Goal: Task Accomplishment & Management: Manage account settings

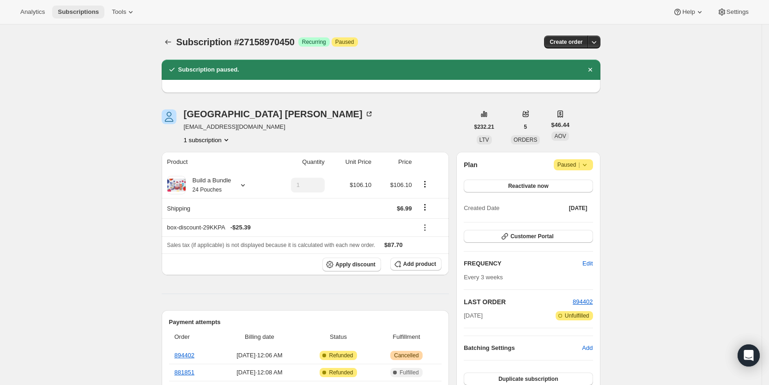
click at [74, 12] on span "Subscriptions" at bounding box center [78, 11] width 41 height 7
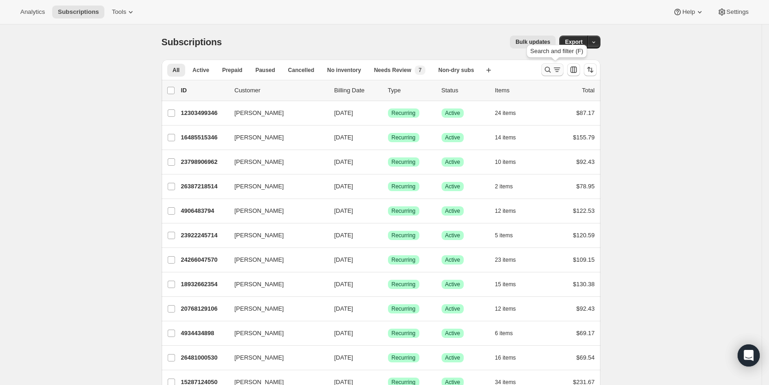
click at [557, 71] on icon "Search and filter results" at bounding box center [557, 69] width 9 height 9
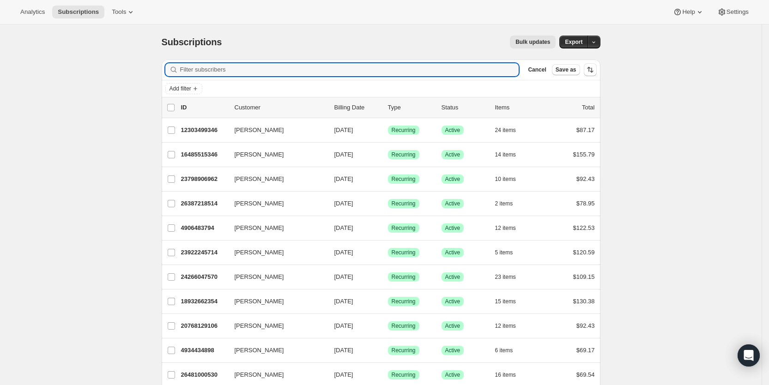
paste input "[EMAIL_ADDRESS][DOMAIN_NAME]"
type input "[EMAIL_ADDRESS][DOMAIN_NAME]"
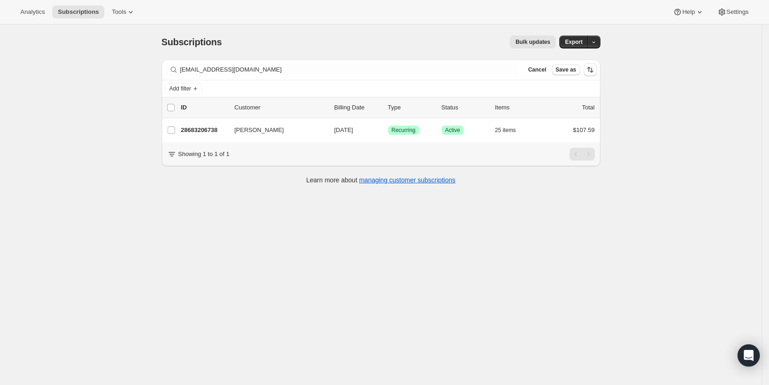
click at [572, 328] on div "Subscriptions. This page is ready Subscriptions Bulk updates More actions Bulk …" at bounding box center [381, 216] width 762 height 385
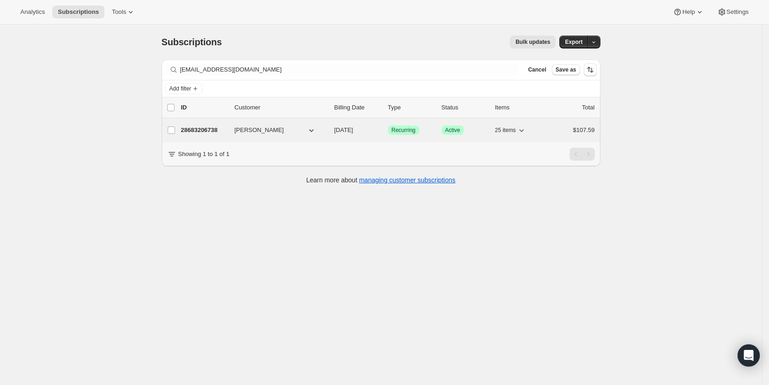
click at [353, 130] on span "[DATE]" at bounding box center [344, 130] width 19 height 7
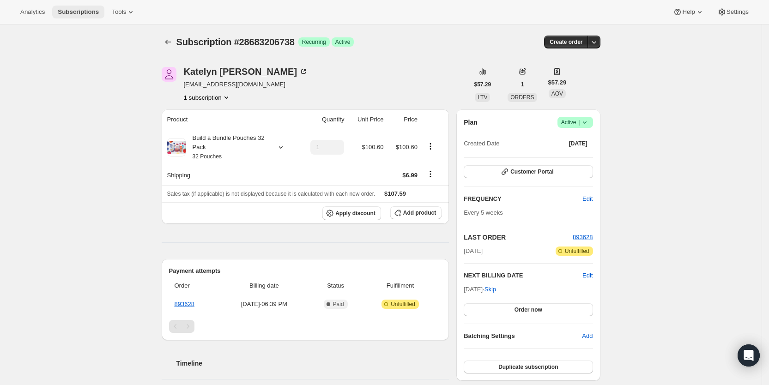
click at [88, 11] on span "Subscriptions" at bounding box center [78, 11] width 41 height 7
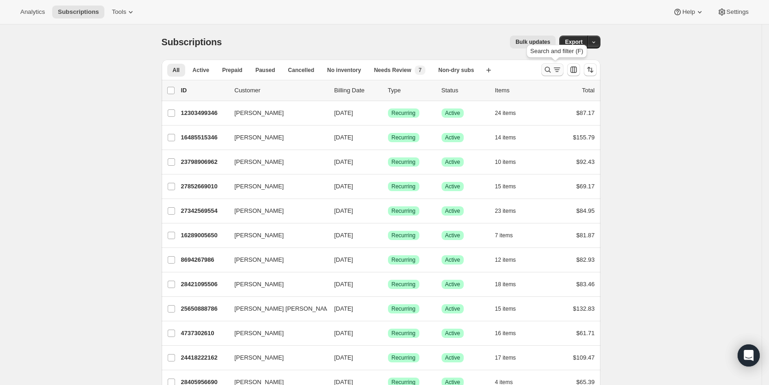
click at [557, 73] on icon "Search and filter results" at bounding box center [557, 69] width 9 height 9
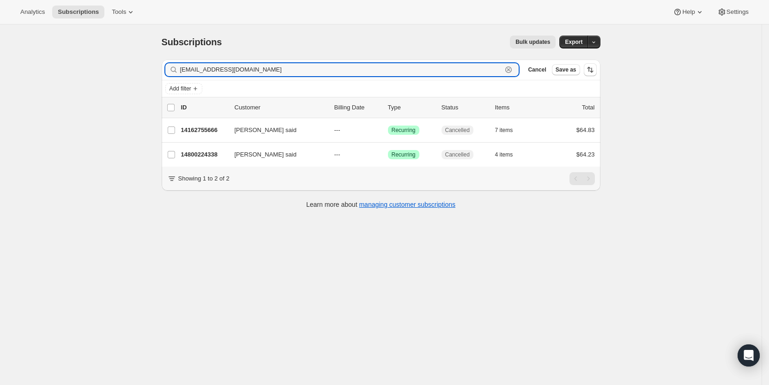
drag, startPoint x: 267, startPoint y: 71, endPoint x: 183, endPoint y: 70, distance: 83.6
click at [183, 70] on div "[EMAIL_ADDRESS][DOMAIN_NAME] Clear" at bounding box center [342, 69] width 354 height 13
paste input "icloud"
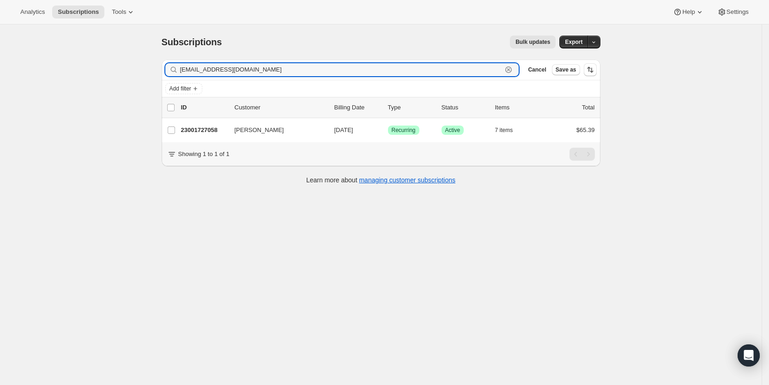
drag, startPoint x: 268, startPoint y: 68, endPoint x: 183, endPoint y: 70, distance: 85.0
click at [183, 70] on div "[EMAIL_ADDRESS][DOMAIN_NAME] Clear" at bounding box center [342, 69] width 354 height 13
paste input "[EMAIL_ADDRESS]"
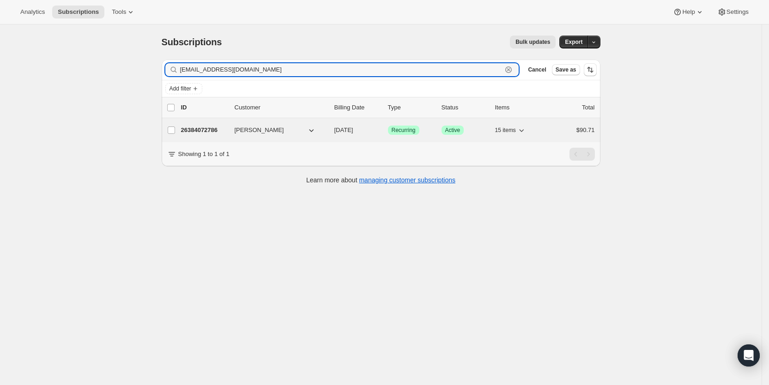
type input "[EMAIL_ADDRESS][DOMAIN_NAME]"
click at [353, 130] on span "[DATE]" at bounding box center [344, 130] width 19 height 7
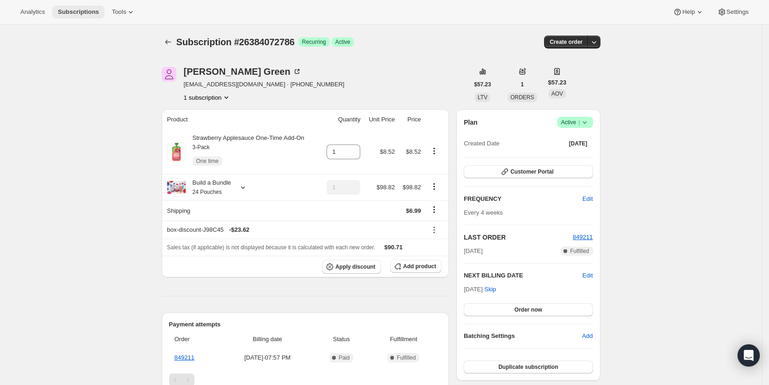
click at [89, 13] on span "Subscriptions" at bounding box center [78, 11] width 41 height 7
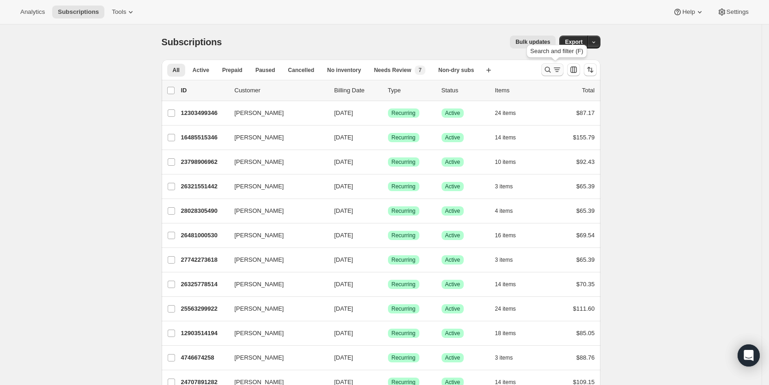
click at [553, 68] on icon "Search and filter results" at bounding box center [547, 69] width 9 height 9
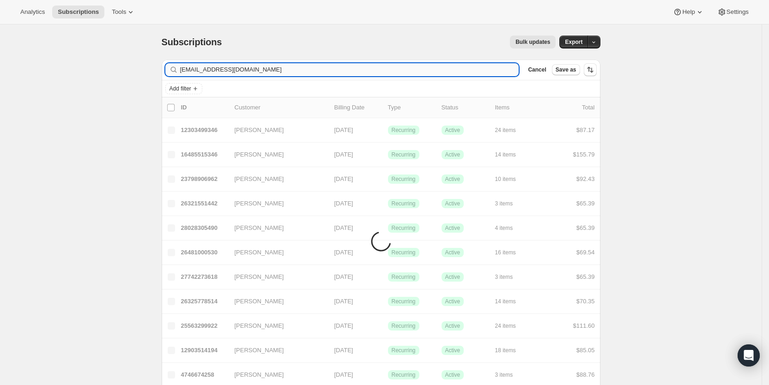
click at [353, 65] on input "[EMAIL_ADDRESS][DOMAIN_NAME]" at bounding box center [349, 69] width 339 height 13
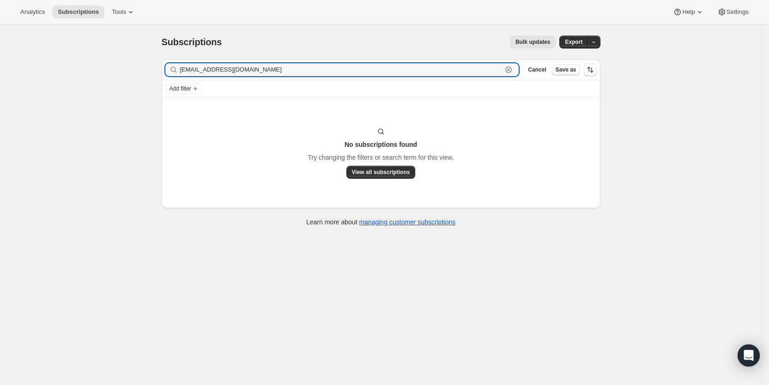
drag, startPoint x: 256, startPoint y: 67, endPoint x: 182, endPoint y: 77, distance: 75.1
click at [182, 77] on div "Filter subscribers [EMAIL_ADDRESS][DOMAIN_NAME] Clear Cancel Save as" at bounding box center [381, 70] width 439 height 20
paste input "[PERSON_NAME]"
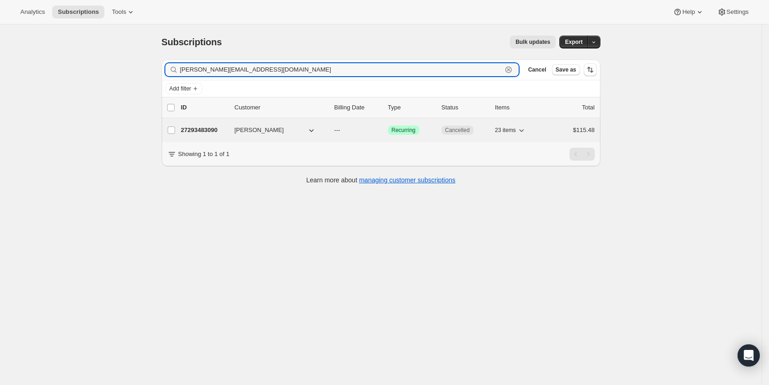
type input "[PERSON_NAME][EMAIL_ADDRESS][DOMAIN_NAME]"
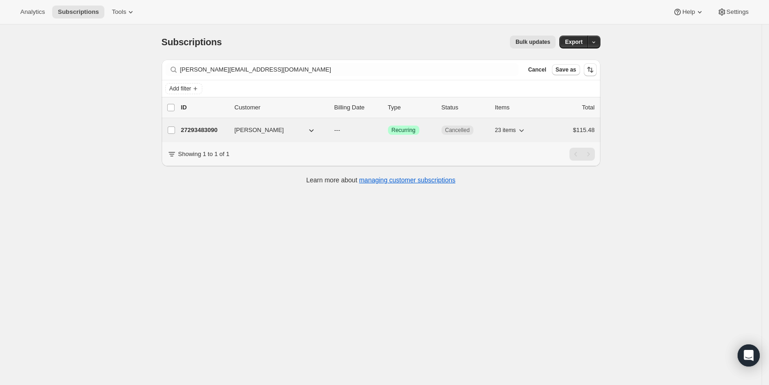
click at [341, 127] on span "---" at bounding box center [338, 130] width 6 height 7
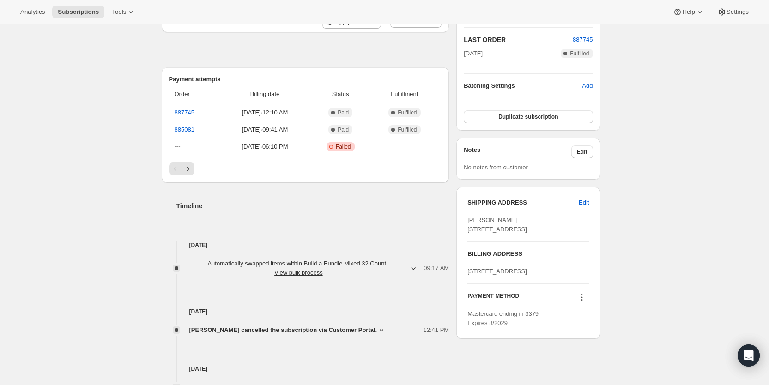
scroll to position [204, 0]
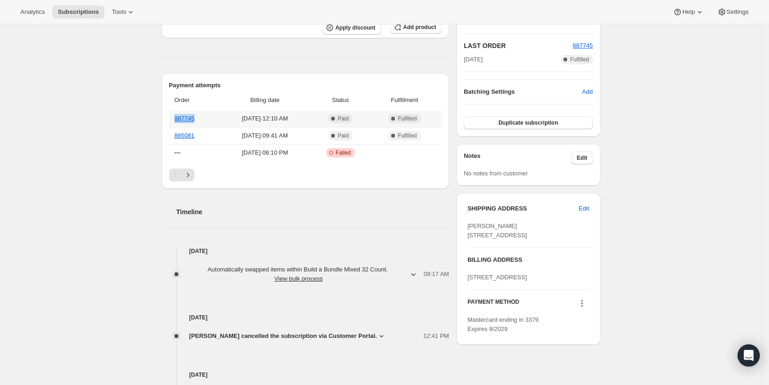
drag, startPoint x: 204, startPoint y: 118, endPoint x: 177, endPoint y: 118, distance: 27.3
click at [177, 118] on th "887745" at bounding box center [194, 118] width 50 height 17
copy link "887745"
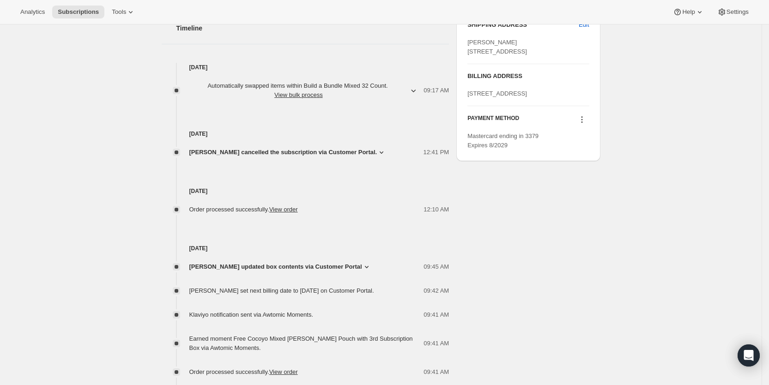
scroll to position [394, 0]
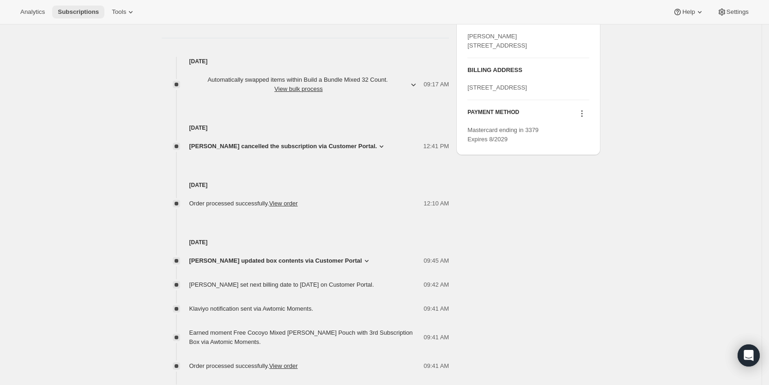
click at [70, 13] on span "Subscriptions" at bounding box center [78, 11] width 41 height 7
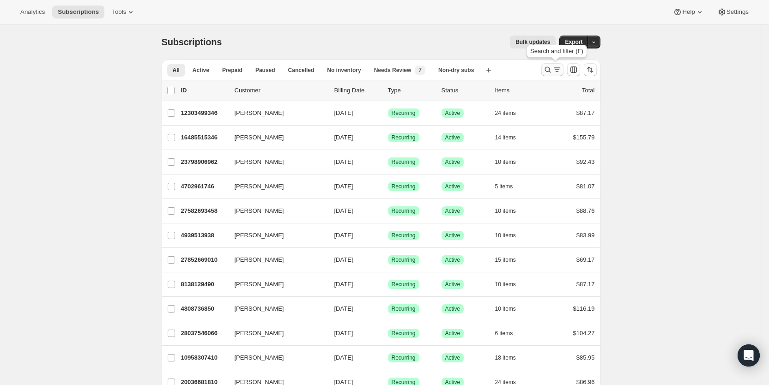
click at [559, 67] on icon "Search and filter results" at bounding box center [557, 69] width 9 height 9
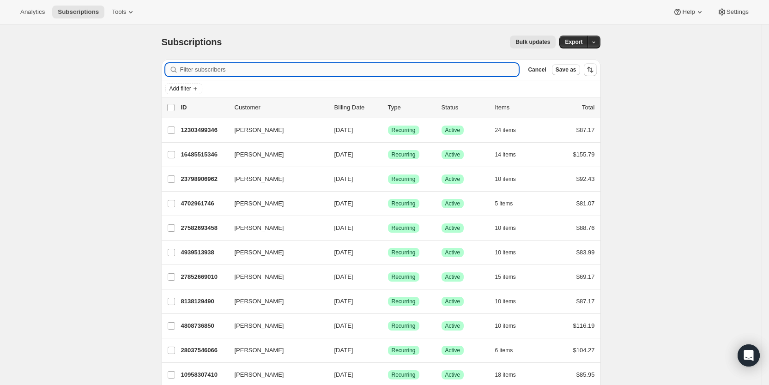
paste input "[EMAIL_ADDRESS][DOMAIN_NAME]"
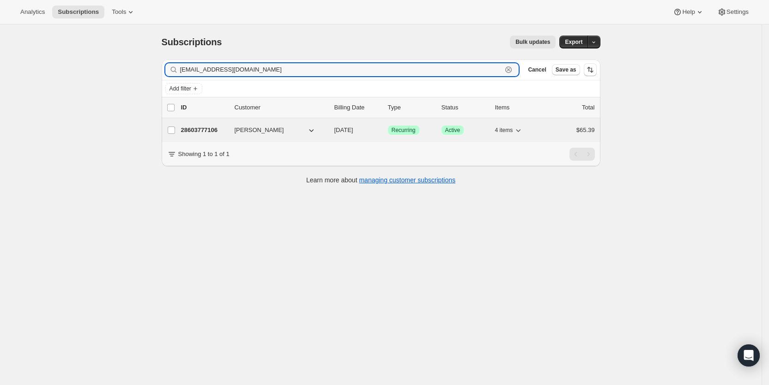
type input "[EMAIL_ADDRESS][DOMAIN_NAME]"
click at [353, 128] on span "[DATE]" at bounding box center [344, 130] width 19 height 7
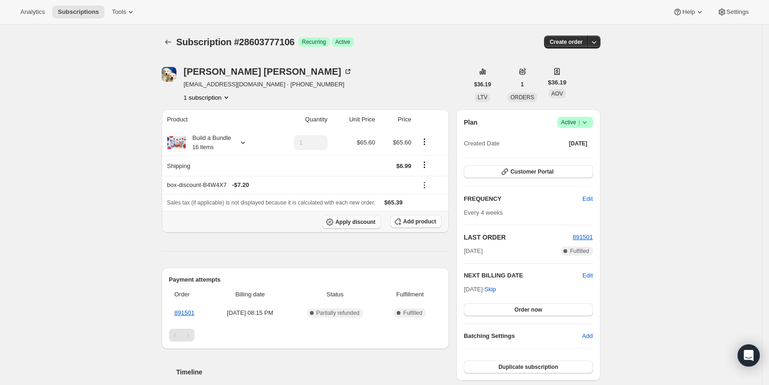
click at [358, 218] on button "Apply discount" at bounding box center [352, 222] width 59 height 14
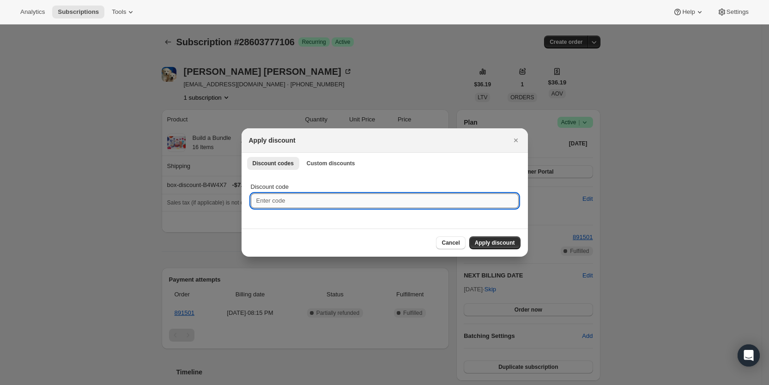
click at [288, 198] on input "Discount code" at bounding box center [385, 201] width 268 height 15
type input "cr_25"
click at [502, 244] on span "Apply discount" at bounding box center [495, 242] width 40 height 7
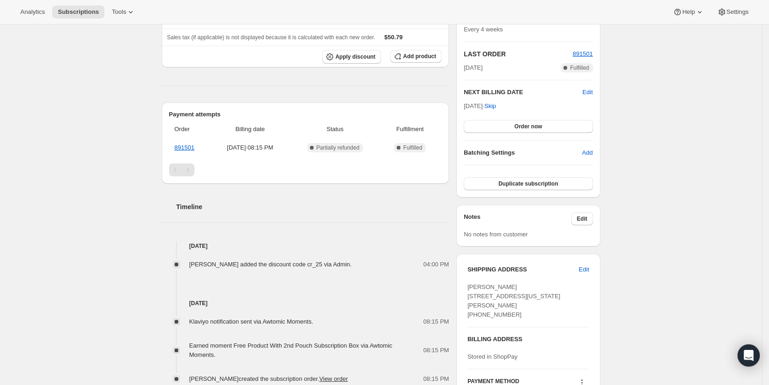
scroll to position [189, 0]
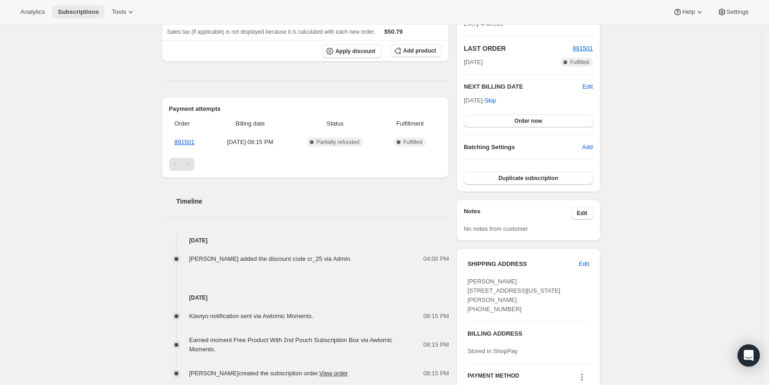
drag, startPoint x: 69, startPoint y: 10, endPoint x: 79, endPoint y: 9, distance: 9.3
click at [71, 9] on span "Subscriptions" at bounding box center [78, 11] width 41 height 7
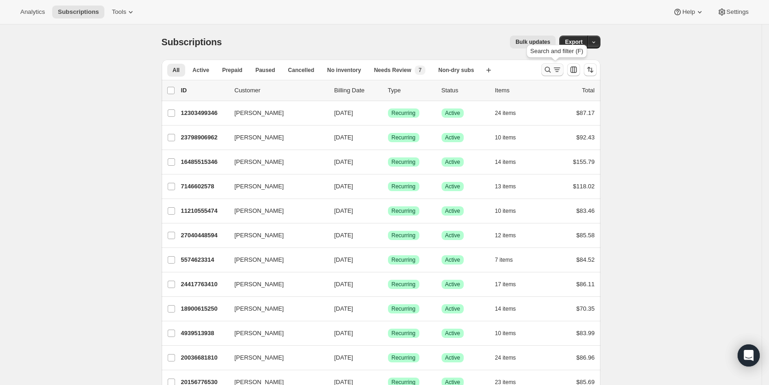
click at [556, 69] on icon "Search and filter results" at bounding box center [557, 69] width 9 height 9
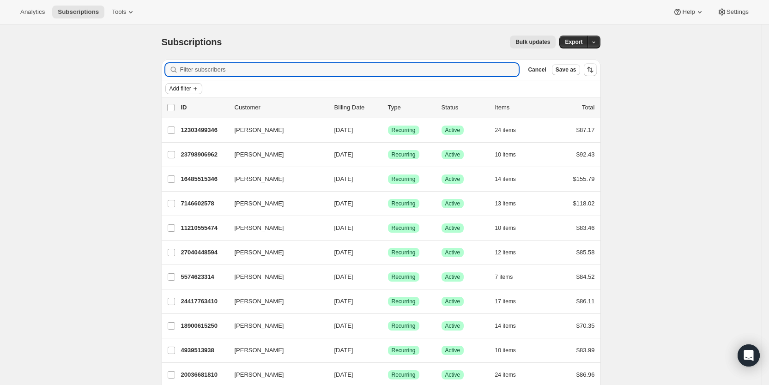
click at [190, 87] on span "Add filter" at bounding box center [181, 88] width 22 height 7
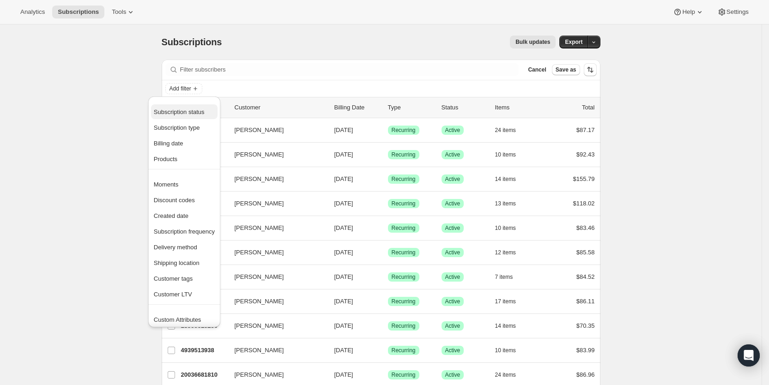
click at [207, 112] on span "Subscription status" at bounding box center [184, 112] width 61 height 9
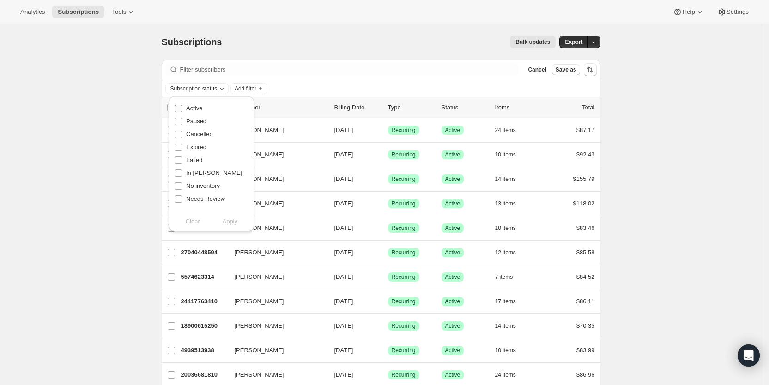
click at [183, 109] on label "Active" at bounding box center [188, 108] width 28 height 13
click at [182, 109] on input "Active" at bounding box center [178, 108] width 7 height 7
checkbox input "true"
click at [235, 222] on span "Apply" at bounding box center [229, 221] width 15 height 9
click at [576, 38] on span "Export" at bounding box center [574, 41] width 18 height 7
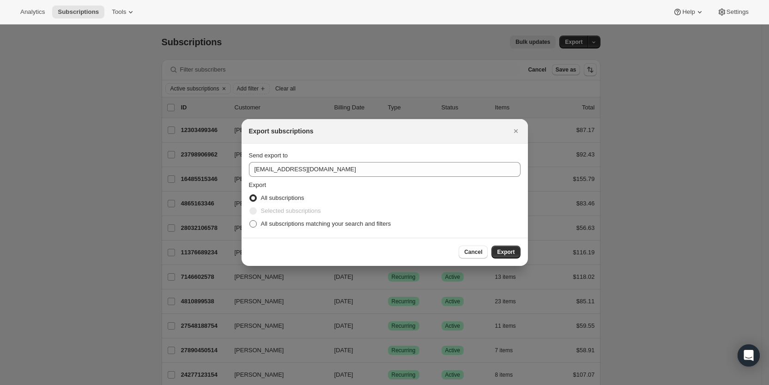
click at [257, 225] on span ":rdiv:" at bounding box center [253, 224] width 8 height 8
click at [250, 221] on input "All subscriptions matching your search and filters" at bounding box center [250, 220] width 0 height 0
radio input "true"
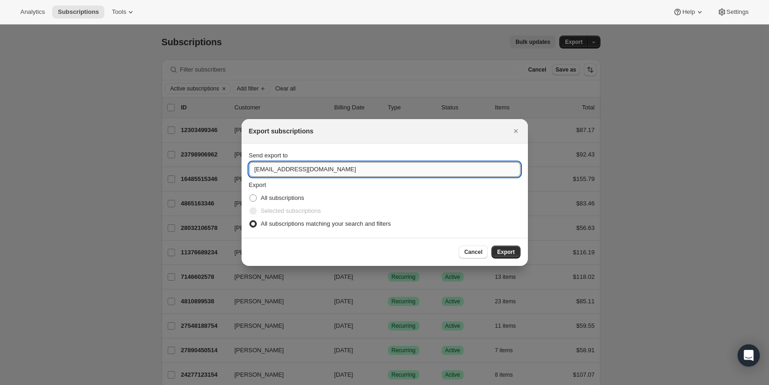
drag, startPoint x: 265, startPoint y: 170, endPoint x: 250, endPoint y: 170, distance: 15.7
click at [250, 170] on input "[EMAIL_ADDRESS][DOMAIN_NAME]" at bounding box center [385, 169] width 272 height 15
type input "[EMAIL_ADDRESS][DOMAIN_NAME]"
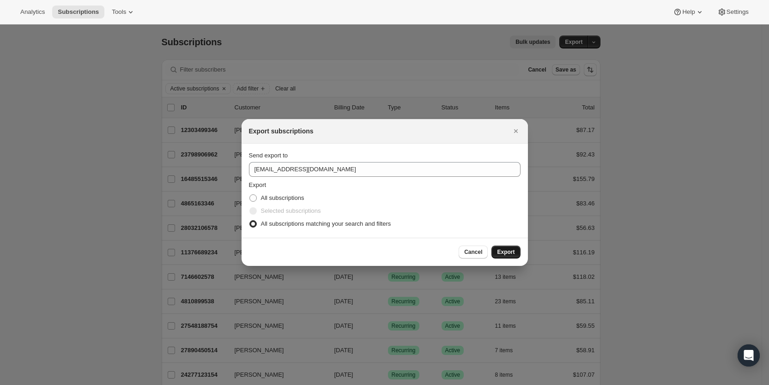
click at [511, 250] on span "Export" at bounding box center [506, 252] width 18 height 7
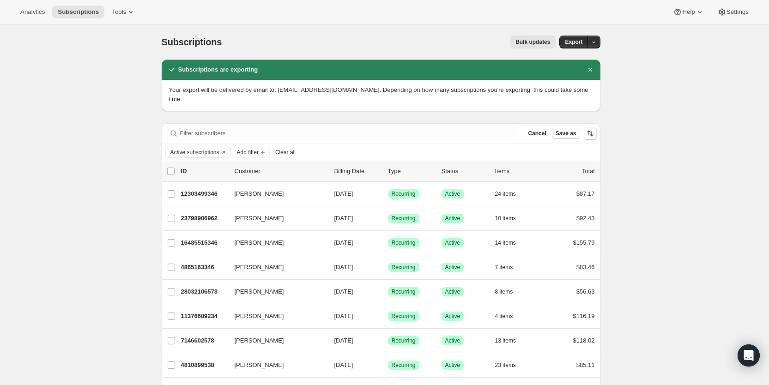
click at [288, 147] on button "Clear all" at bounding box center [286, 152] width 28 height 11
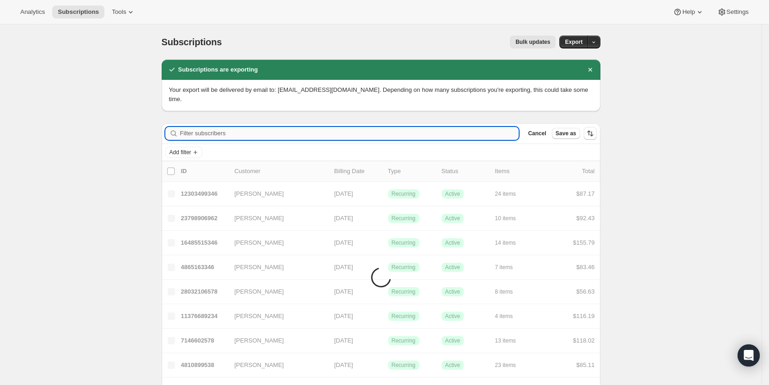
click at [206, 127] on input "Filter subscribers" at bounding box center [349, 133] width 339 height 13
paste input "[EMAIL_ADDRESS][DOMAIN_NAME]"
type input "[EMAIL_ADDRESS][DOMAIN_NAME]"
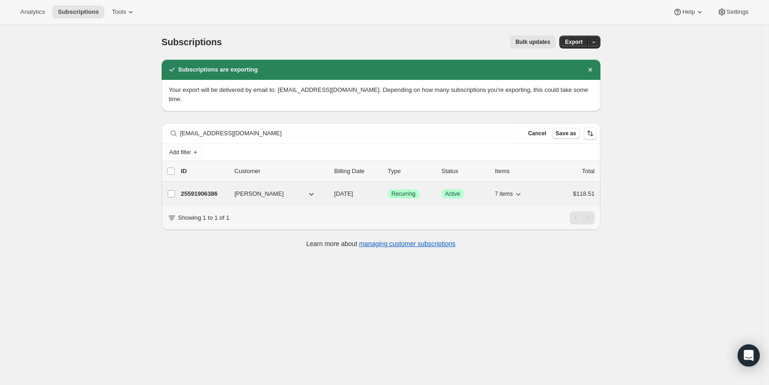
click at [353, 190] on span "[DATE]" at bounding box center [344, 193] width 19 height 7
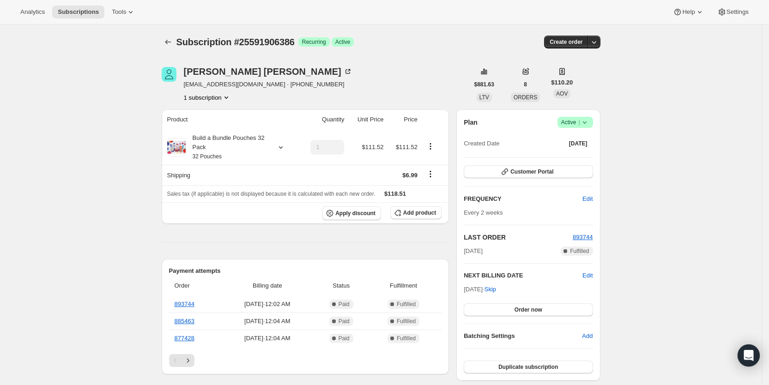
click at [590, 121] on icon at bounding box center [584, 122] width 9 height 9
click at [579, 142] on span "Pause subscription" at bounding box center [578, 140] width 51 height 7
